Goal: Answer question/provide support

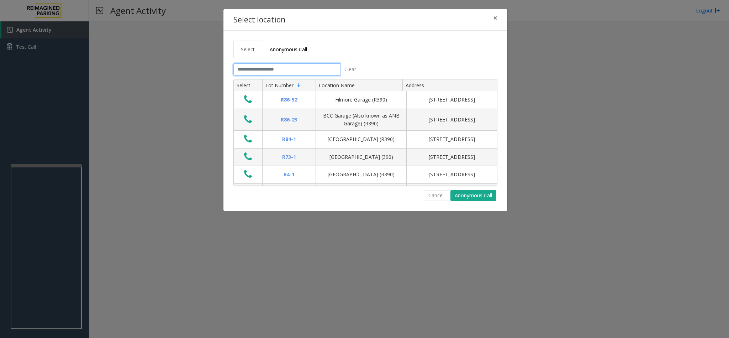
click at [284, 72] on input "text" at bounding box center [287, 69] width 107 height 12
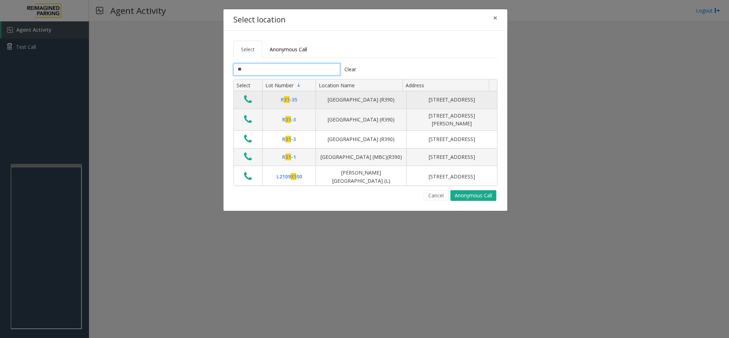
type input "*"
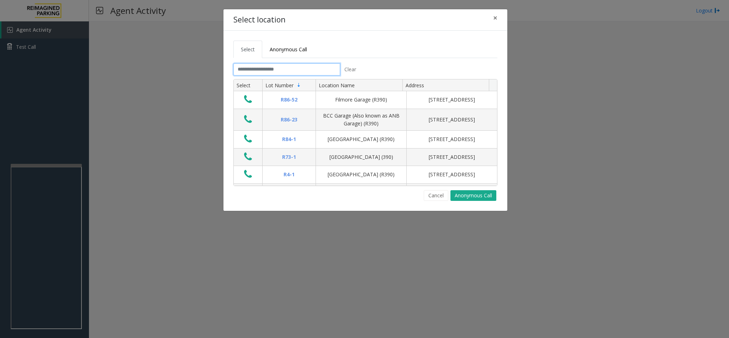
click at [272, 66] on input "text" at bounding box center [287, 69] width 107 height 12
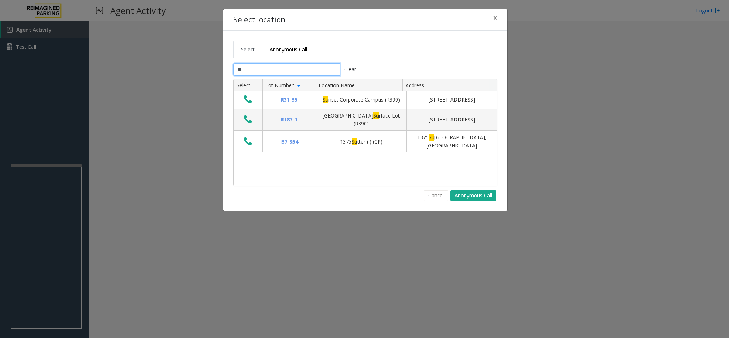
type input "*"
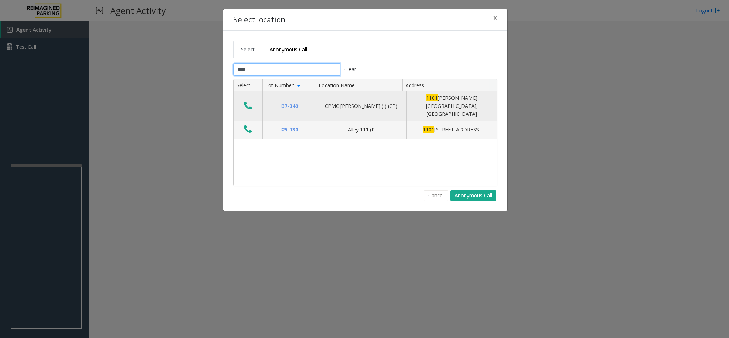
type input "****"
click at [246, 107] on icon "Data table" at bounding box center [248, 106] width 8 height 10
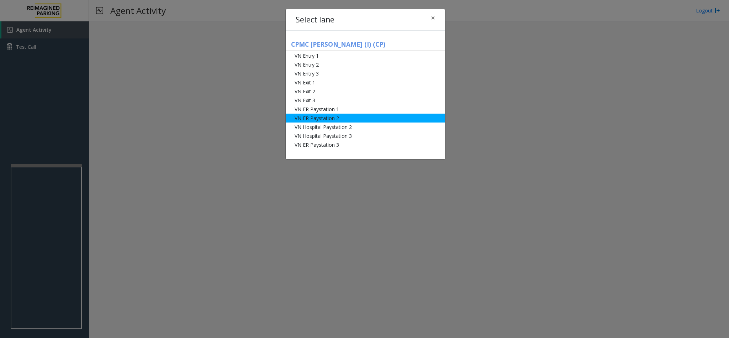
click at [320, 115] on li "VN ER Paystation 2" at bounding box center [365, 118] width 159 height 9
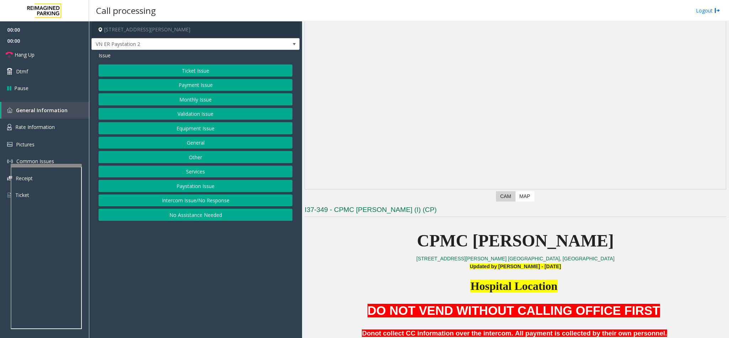
scroll to position [160, 0]
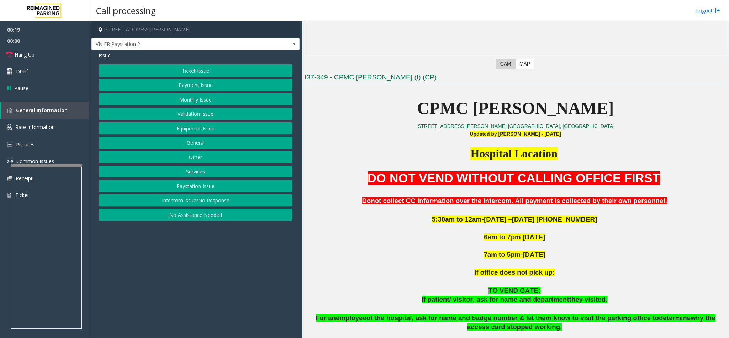
click at [198, 71] on button "Ticket Issue" at bounding box center [196, 70] width 194 height 12
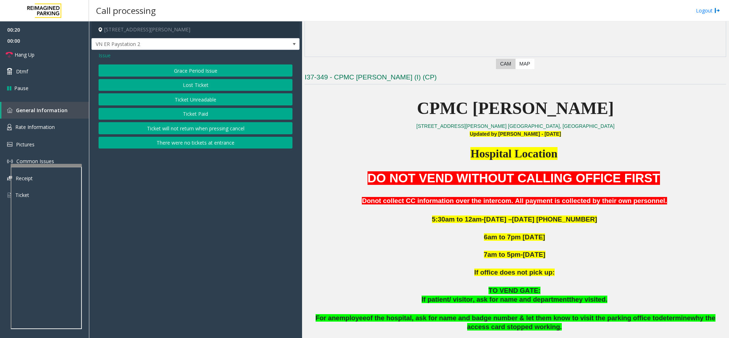
click at [193, 128] on button "Ticket will not return when pressing cancel" at bounding box center [196, 128] width 194 height 12
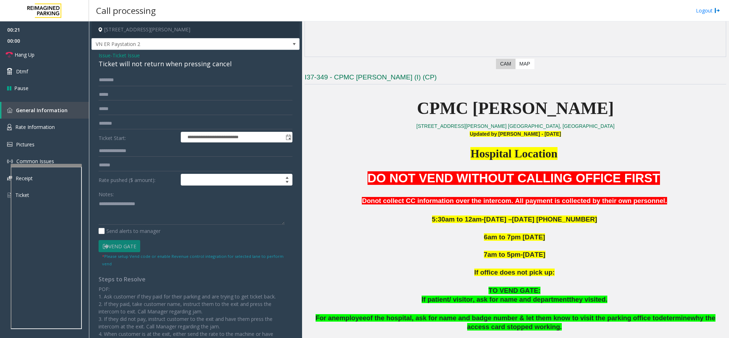
click at [125, 64] on div "Ticket will not return when pressing cancel" at bounding box center [196, 64] width 194 height 10
click at [100, 205] on textarea at bounding box center [192, 211] width 186 height 27
click at [254, 211] on textarea at bounding box center [192, 211] width 186 height 27
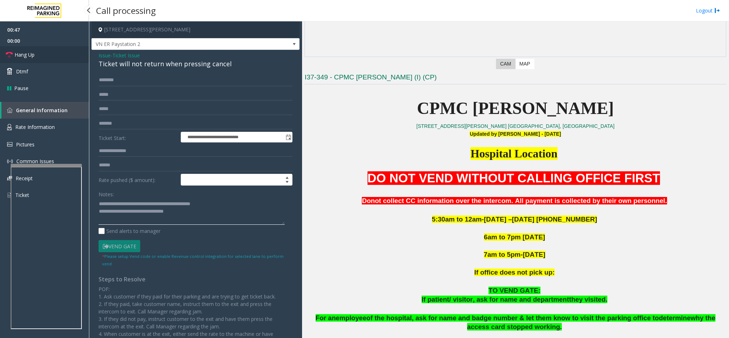
type textarea "**********"
click at [42, 52] on link "Hang Up" at bounding box center [44, 54] width 89 height 17
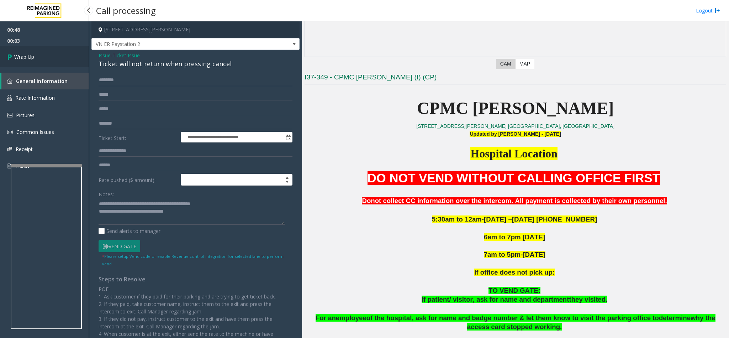
click at [42, 52] on link "Wrap Up" at bounding box center [44, 56] width 89 height 21
